Goal: Navigation & Orientation: Find specific page/section

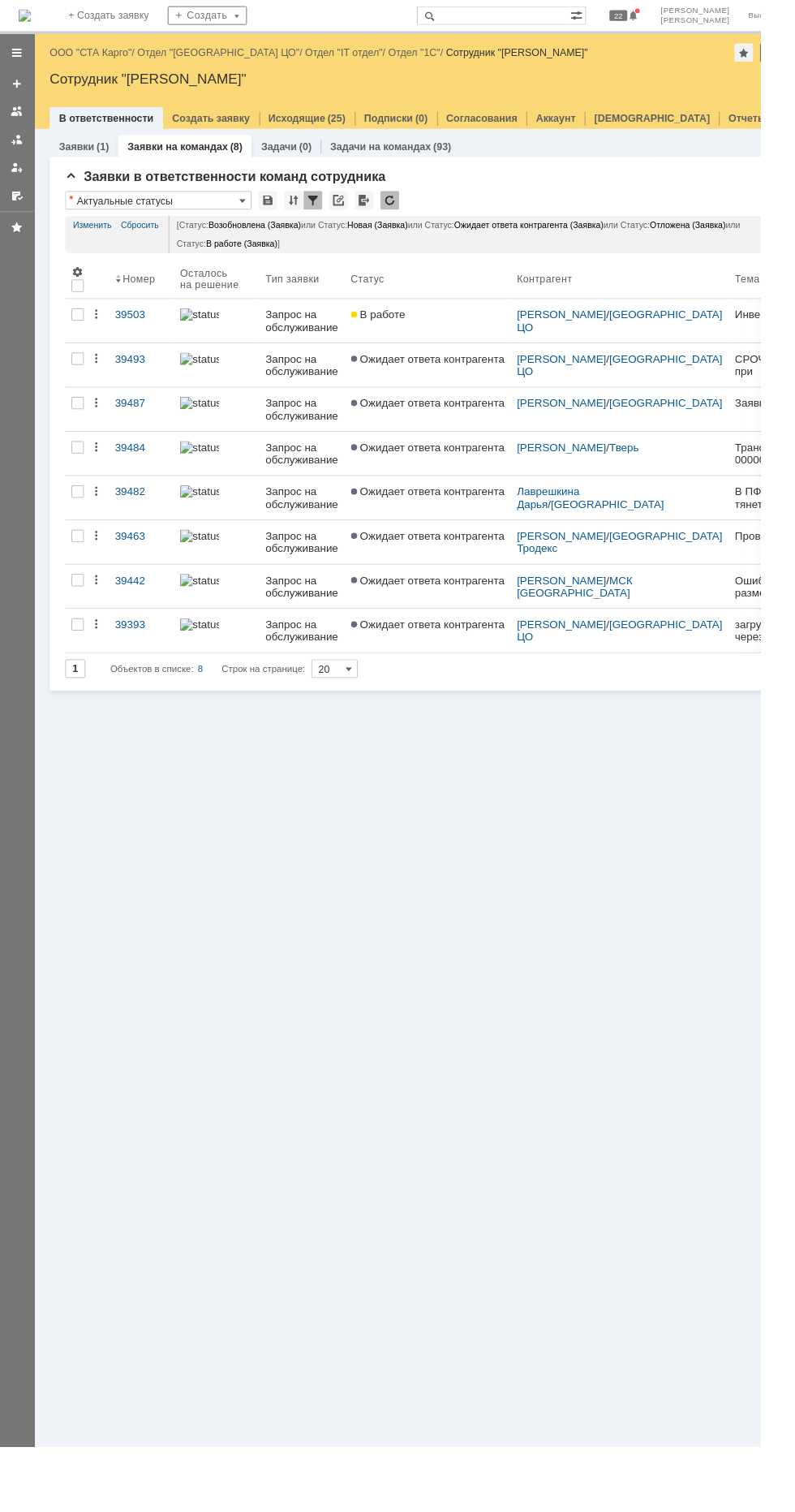
click at [75, 54] on link "ООО "СТА Карго"" at bounding box center [94, 54] width 86 height 12
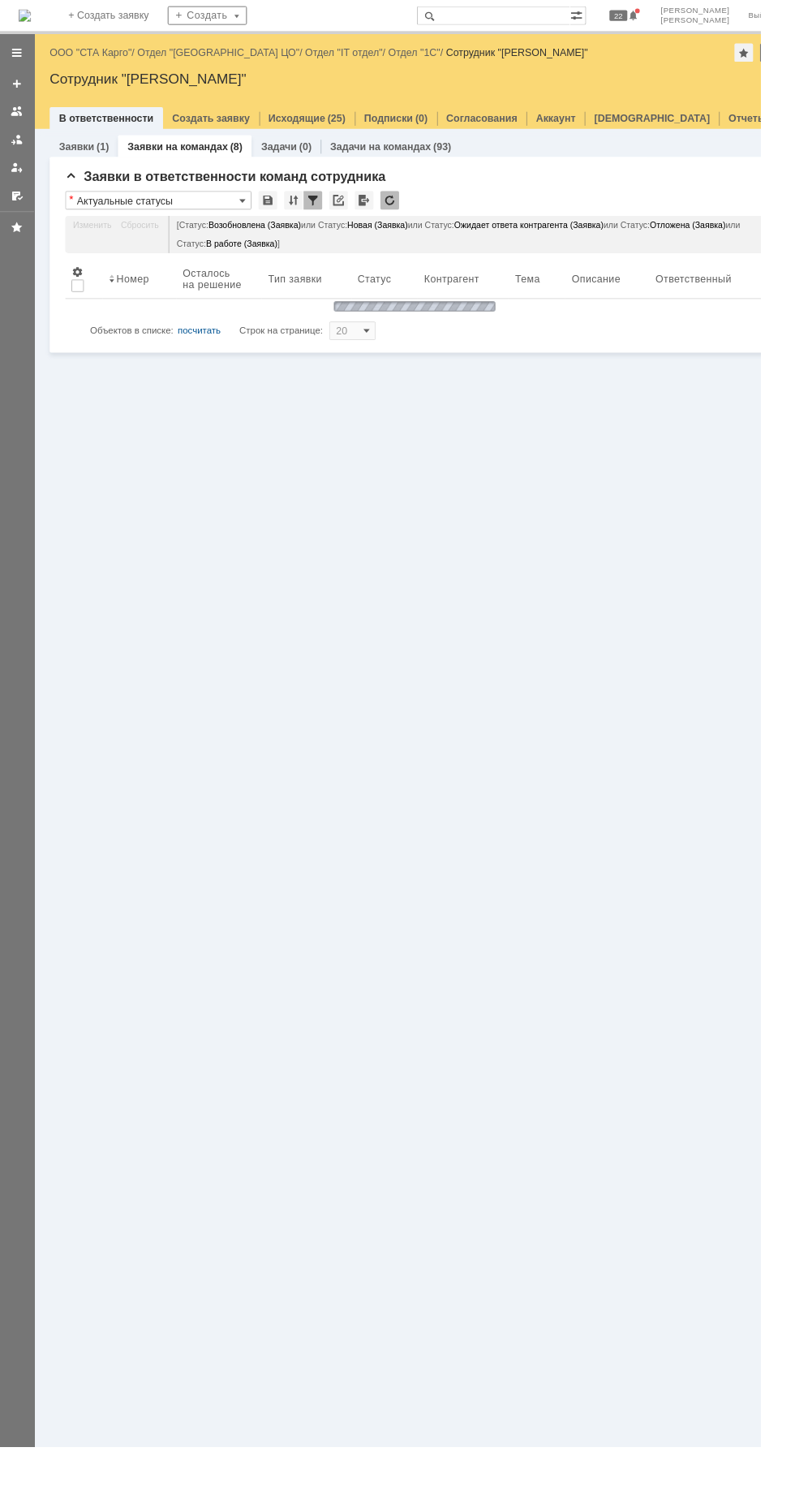
click at [76, 54] on link "ООО "СТА Карго"" at bounding box center [94, 54] width 86 height 12
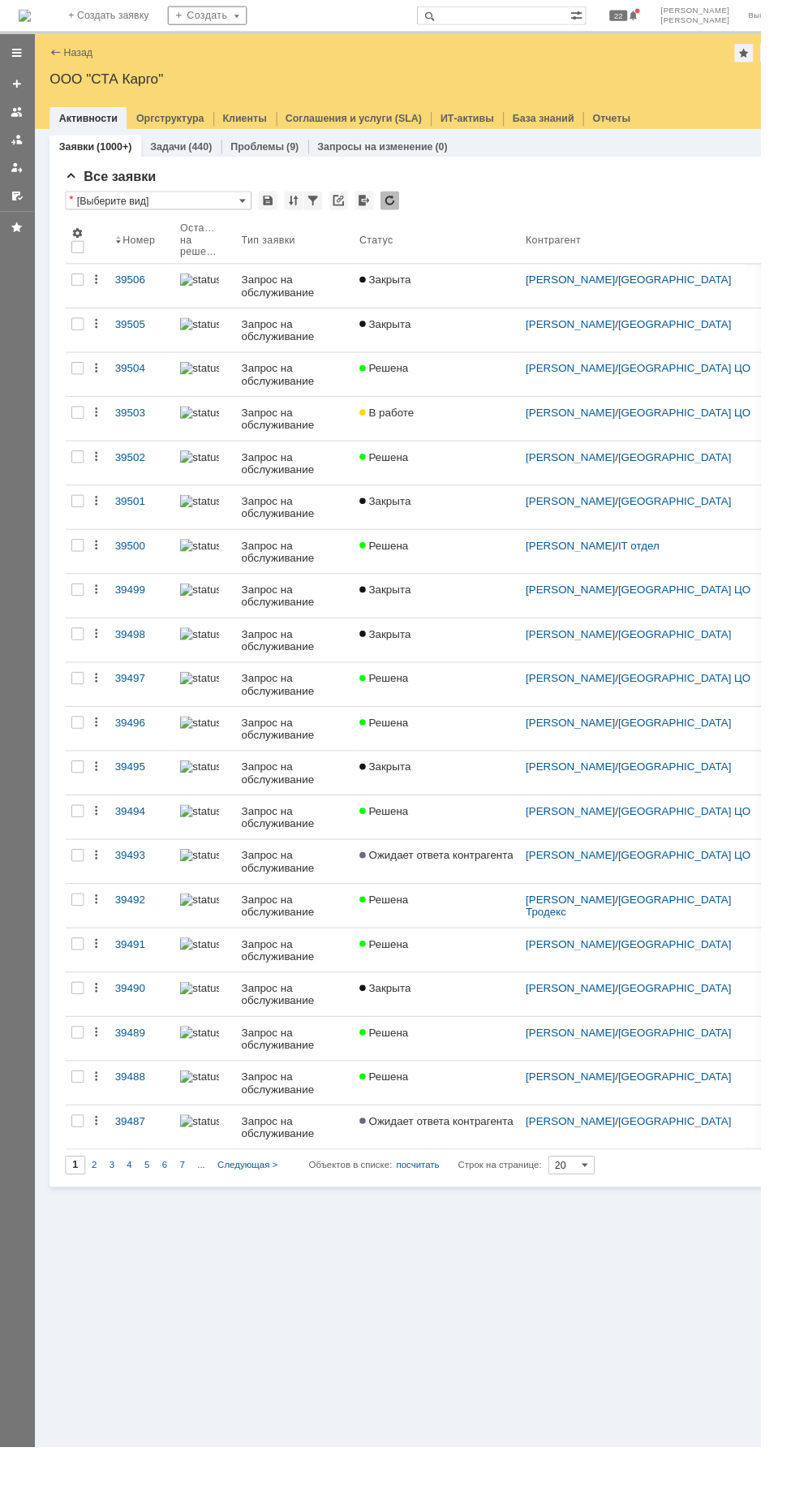
click at [32, 22] on img at bounding box center [26, 17] width 13 height 13
